Goal: Task Accomplishment & Management: Use online tool/utility

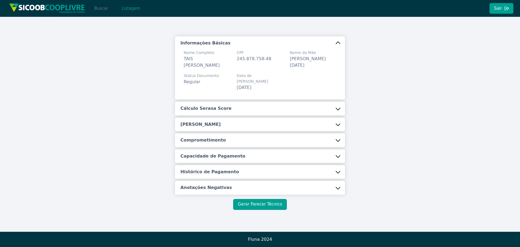
click at [104, 9] on button "Buscar" at bounding box center [101, 8] width 23 height 11
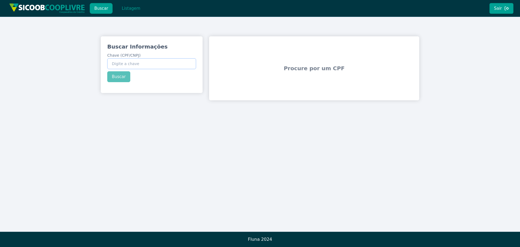
click at [129, 62] on input "Chave (CPF/CNPJ)" at bounding box center [151, 63] width 89 height 11
paste input "095.394.358-54"
type input "095.394.358-54"
click at [121, 74] on button "Buscar" at bounding box center [118, 76] width 23 height 11
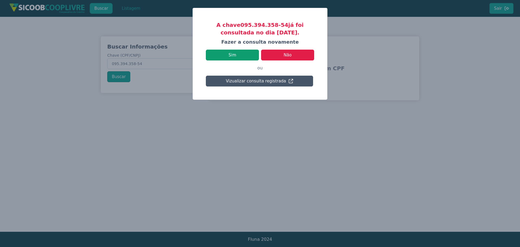
click at [230, 54] on button "Sim" at bounding box center [232, 55] width 53 height 11
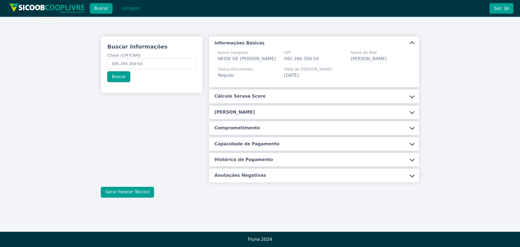
click at [127, 197] on button "Gerar Parecer Técnico" at bounding box center [127, 192] width 53 height 11
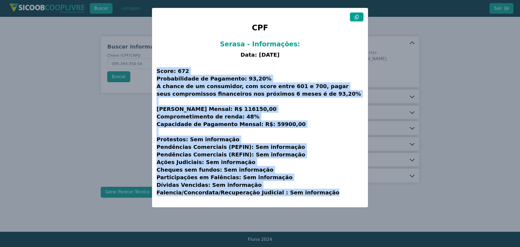
drag, startPoint x: 157, startPoint y: 70, endPoint x: 386, endPoint y: 178, distance: 253.7
click at [384, 184] on modal-container "CPF Serasa - Informações: Data: [DATE] Score: 672 Probabilidade de Pagamento: 9…" at bounding box center [260, 123] width 520 height 247
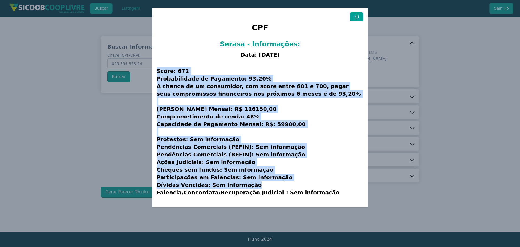
copy h3 "Score: 672 Probabilidade de Pagamento: 93,20% A chance de um consumidor, com sc…"
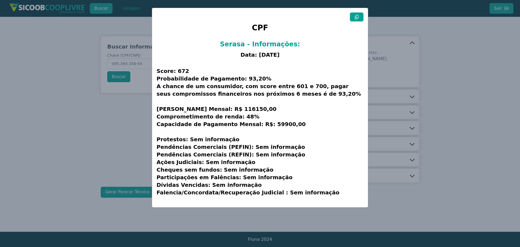
click at [426, 31] on modal-container "CPF Serasa - Informações: Data: [DATE] Score: 672 Probabilidade de Pagamento: 9…" at bounding box center [260, 123] width 520 height 247
